Goal: Task Accomplishment & Management: Use online tool/utility

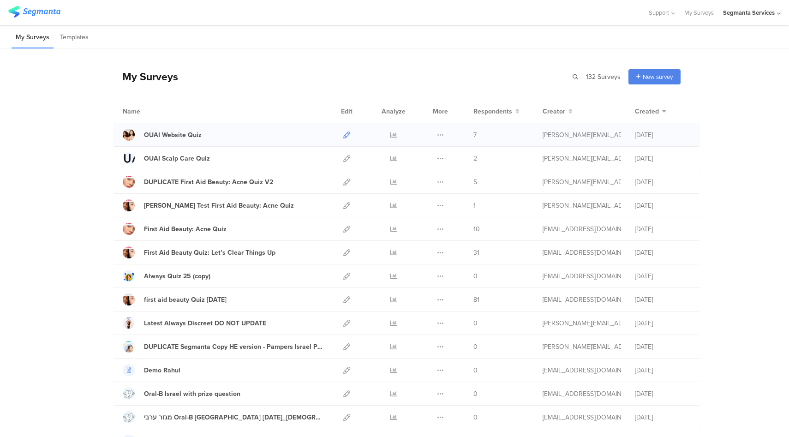
click at [343, 135] on icon at bounding box center [346, 135] width 7 height 7
click at [345, 182] on icon at bounding box center [346, 182] width 7 height 7
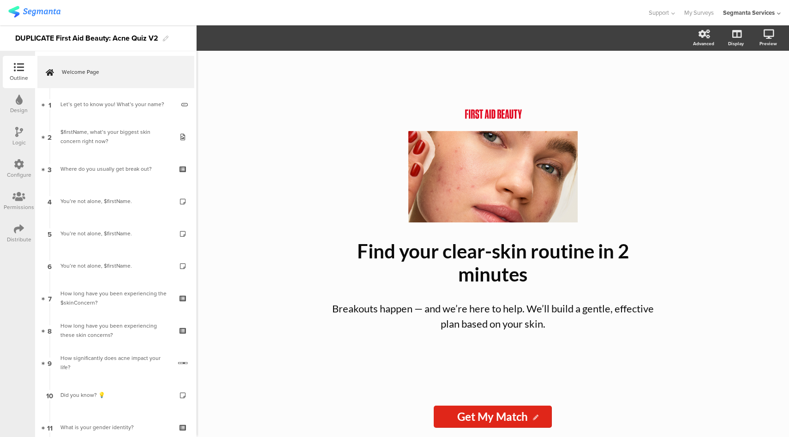
click at [14, 164] on icon at bounding box center [19, 164] width 10 height 10
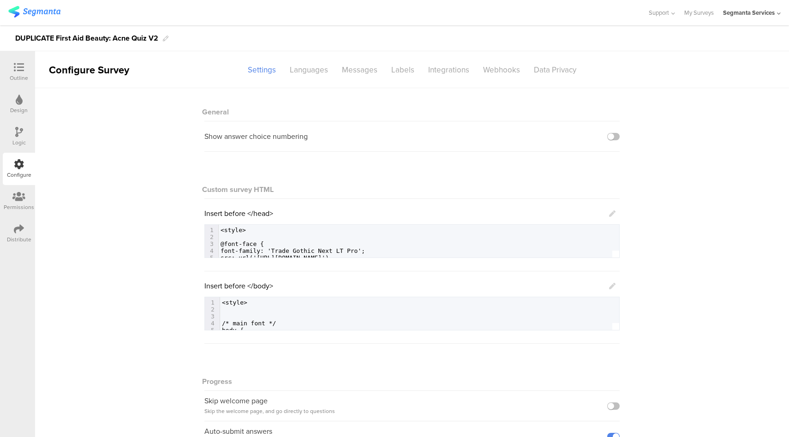
click at [611, 214] on icon at bounding box center [612, 214] width 6 height 6
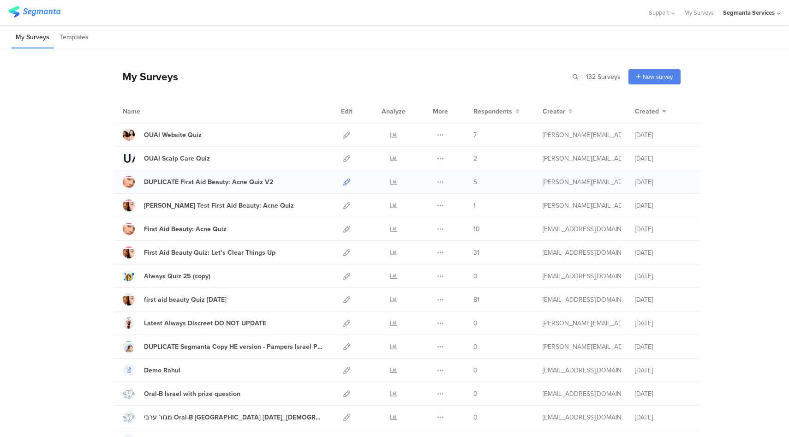
click at [344, 181] on icon at bounding box center [346, 182] width 7 height 7
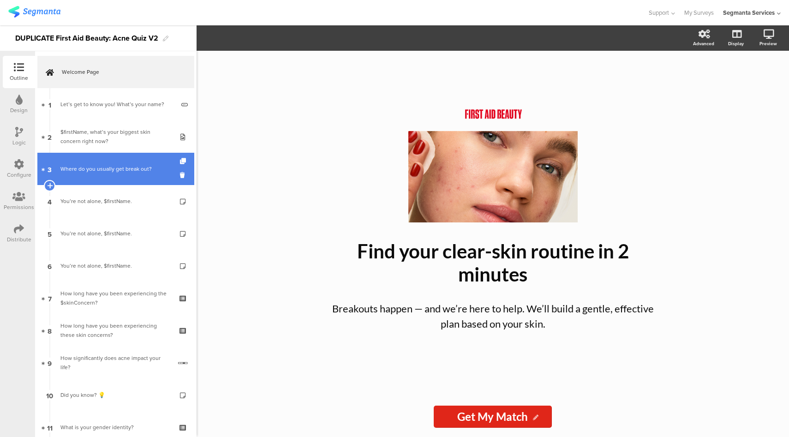
click at [120, 177] on link "3 Where do you usually get break out?" at bounding box center [115, 169] width 157 height 32
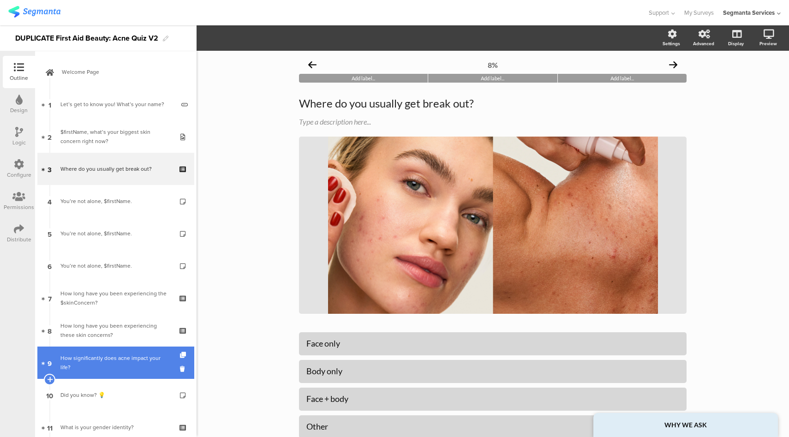
click at [132, 369] on div "How significantly does acne impact your life?" at bounding box center [115, 363] width 111 height 18
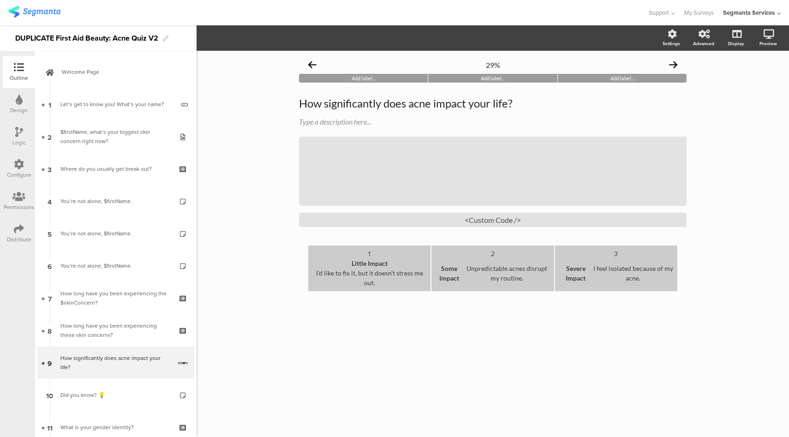
click at [323, 277] on div "I’d like to fix it, but it doesn’t stress me out." at bounding box center [369, 277] width 115 height 19
click at [316, 276] on div "I’d like to fix it, but it doesn’t stress me out." at bounding box center [369, 277] width 115 height 19
click at [737, 92] on sg-preview-menu at bounding box center [745, 83] width 69 height 23
click at [737, 86] on icon at bounding box center [736, 82] width 10 height 9
click at [512, 218] on div "<Custom Code />" at bounding box center [493, 220] width 388 height 14
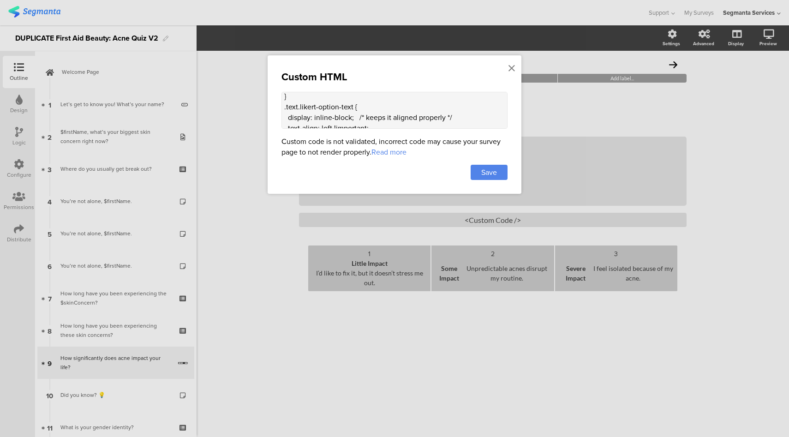
scroll to position [35, 0]
click at [513, 66] on icon at bounding box center [512, 68] width 6 height 10
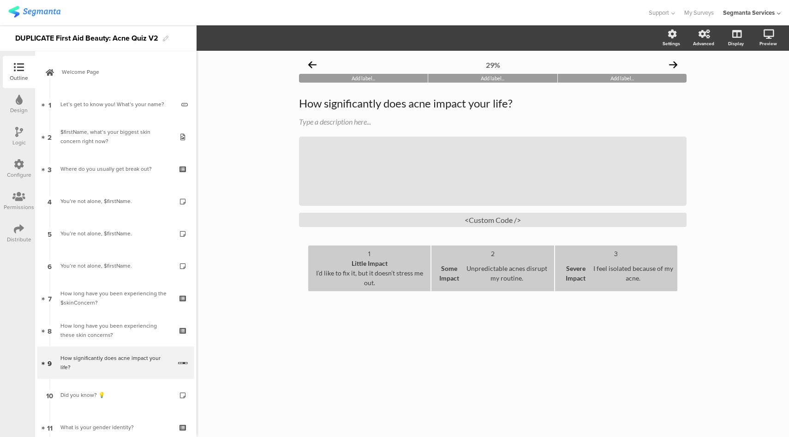
click at [494, 269] on div "Some Impact Unpredictable acnes disrupt my routine." at bounding box center [492, 273] width 115 height 29
click at [737, 81] on icon at bounding box center [736, 82] width 10 height 9
click at [482, 279] on b "Some ImpactUnpredictable" at bounding box center [465, 273] width 61 height 19
click at [466, 281] on b "Some ImpactUnpredictable" at bounding box center [465, 273] width 61 height 19
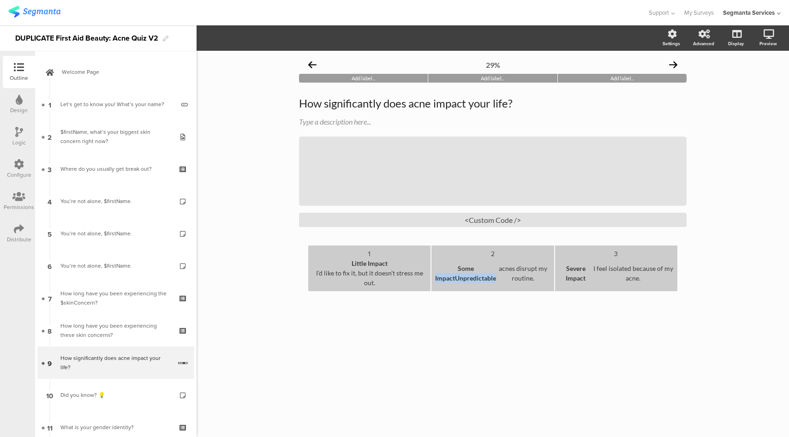
click at [466, 281] on b "Some ImpactUnpredictable" at bounding box center [465, 273] width 61 height 19
click at [467, 280] on b "Some ImpactUnpredictable" at bounding box center [465, 273] width 61 height 19
click at [457, 282] on b "Some ImpactUnpredictable" at bounding box center [465, 273] width 61 height 19
click at [483, 278] on b "Some ImpactUnpredictable" at bounding box center [465, 273] width 61 height 19
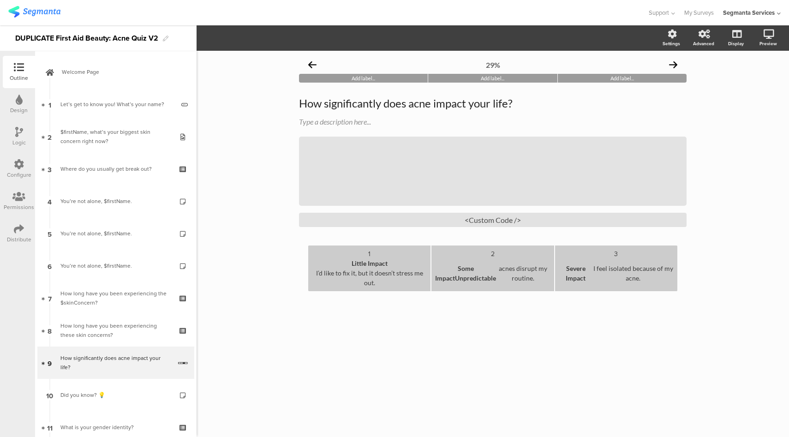
click at [500, 265] on div "Some ImpactUnpredictable acnes disrupt my routine." at bounding box center [492, 273] width 115 height 29
click at [489, 282] on b "Some ImpactUnpredictable" at bounding box center [464, 273] width 61 height 19
click at [529, 270] on div "Some ImpactUnpredie Unpredictableacnes disrupt my routine." at bounding box center [492, 273] width 115 height 29
click at [482, 281] on b "Some ImpactUnpredie" at bounding box center [458, 273] width 47 height 19
click at [729, 84] on link at bounding box center [735, 83] width 23 height 15
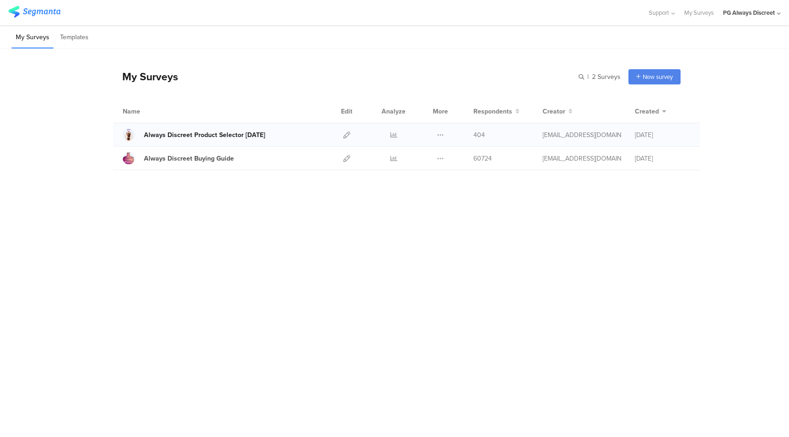
click at [190, 136] on div "Always Discreet Product Selector [DATE]" at bounding box center [204, 135] width 121 height 10
click at [247, 134] on div "Always Discreet Product Selector [DATE]" at bounding box center [204, 135] width 121 height 10
